Goal: Understand process/instructions: Learn about a topic

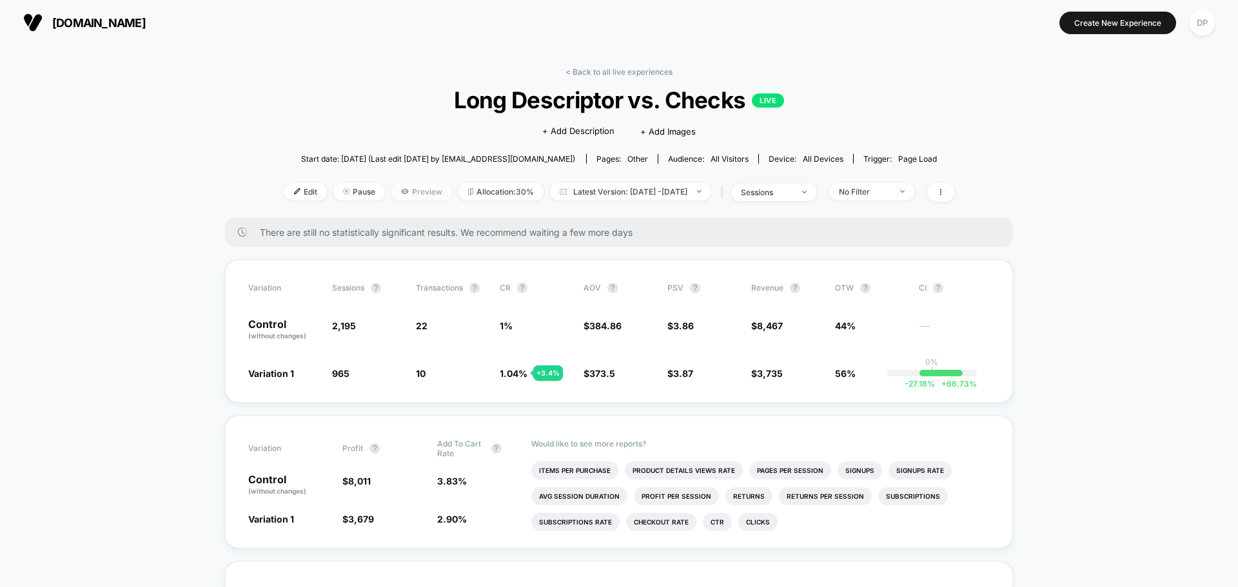
click at [400, 190] on span "Preview" at bounding box center [421, 191] width 61 height 17
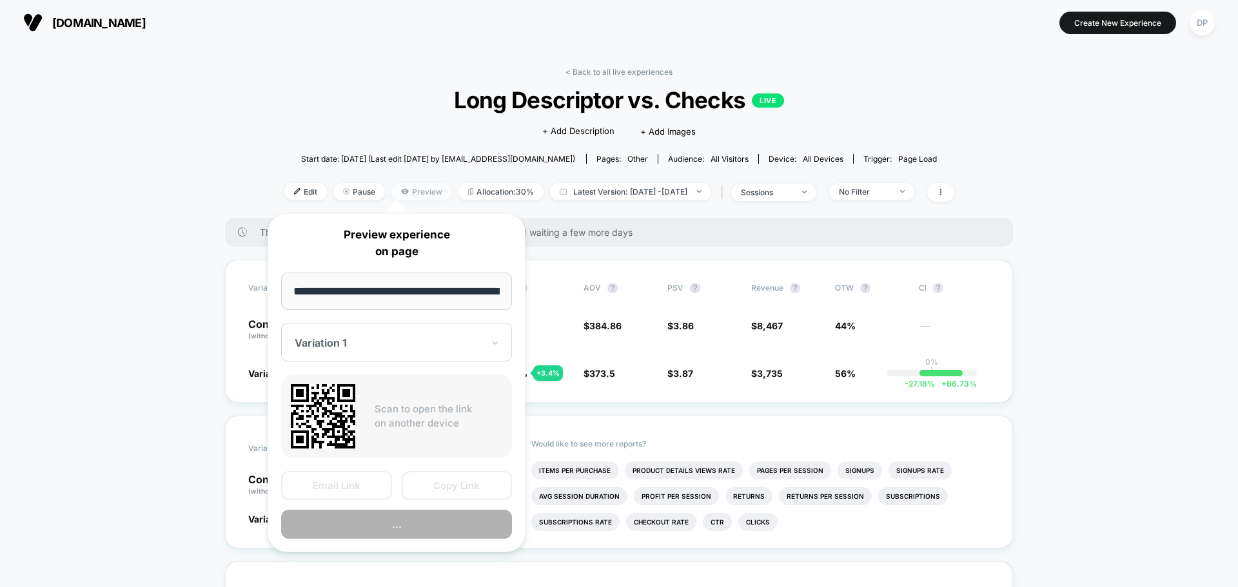
scroll to position [0, 43]
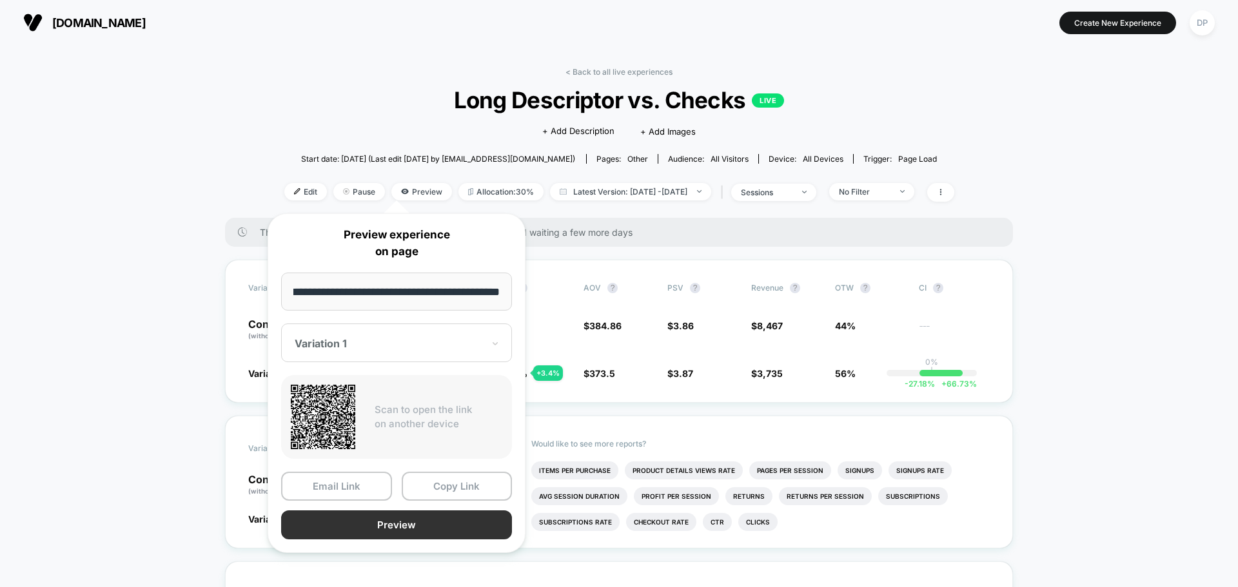
click at [393, 530] on button "Preview" at bounding box center [396, 525] width 231 height 29
